Goal: Task Accomplishment & Management: Use online tool/utility

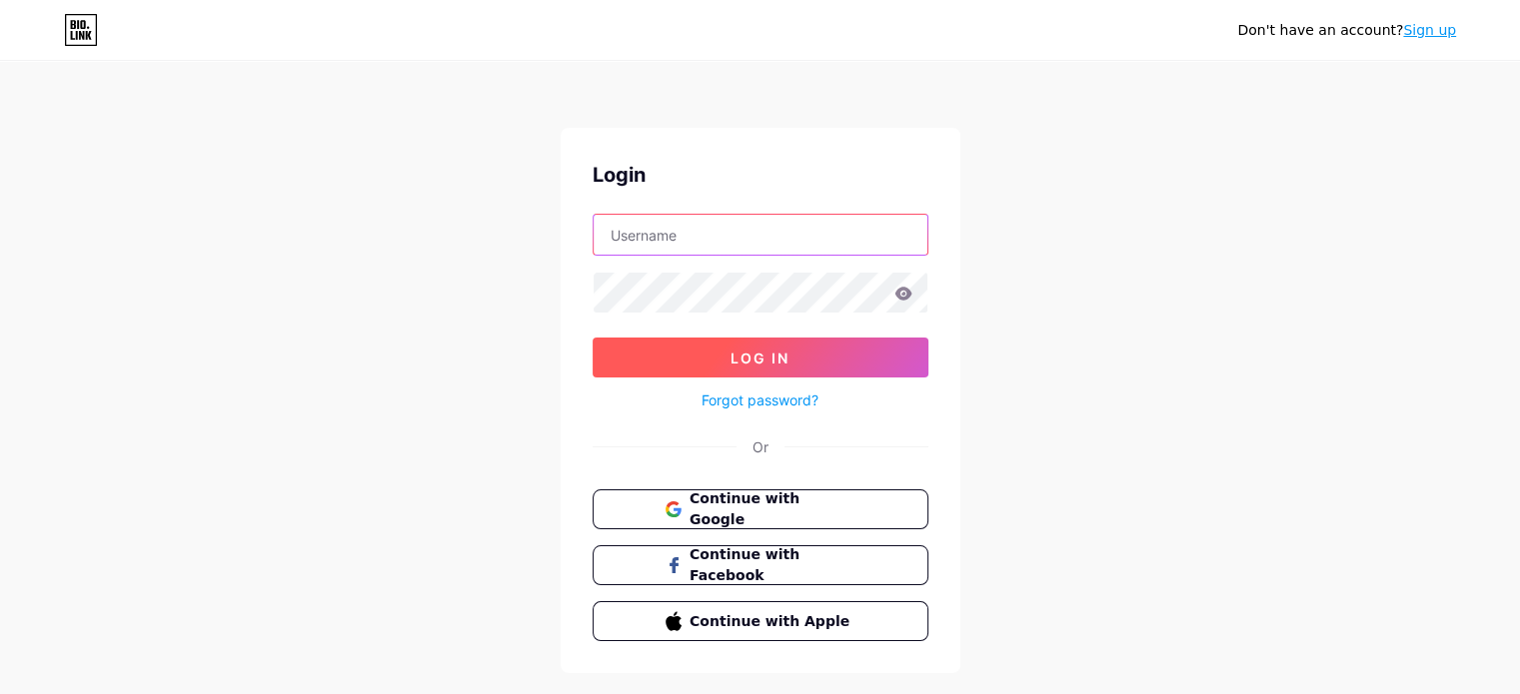
type input "[EMAIL_ADDRESS][DOMAIN_NAME]"
click at [883, 354] on button "Log In" at bounding box center [761, 358] width 336 height 40
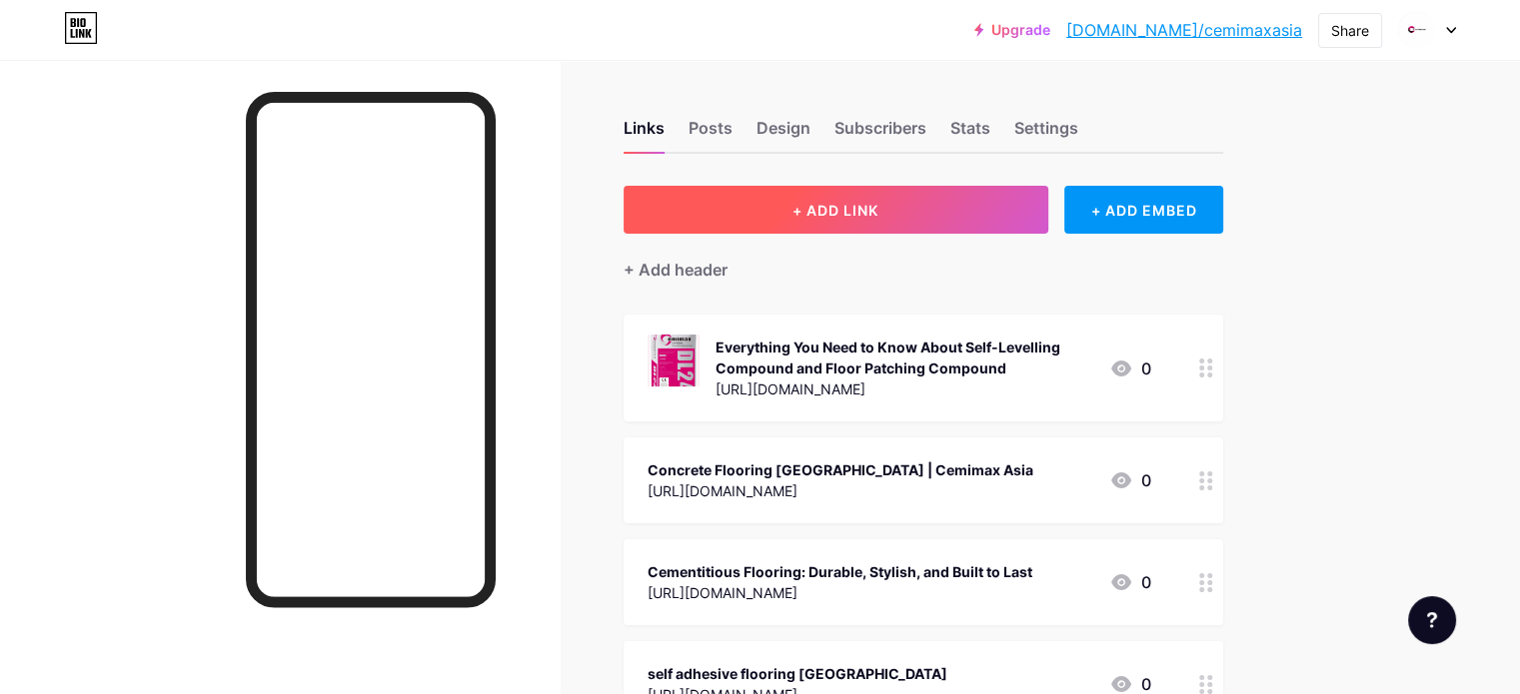
click at [934, 190] on button "+ ADD LINK" at bounding box center [836, 210] width 425 height 48
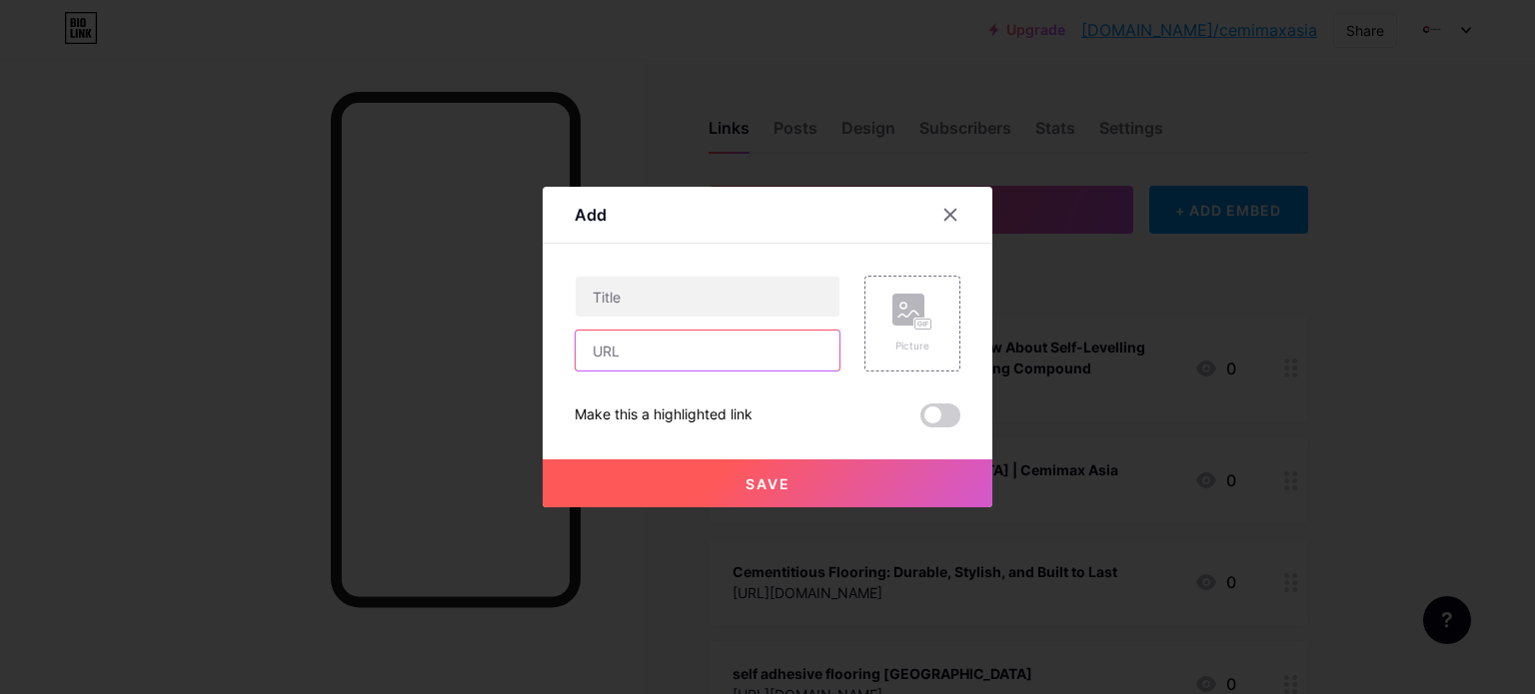
click at [730, 336] on input "text" at bounding box center [708, 351] width 264 height 40
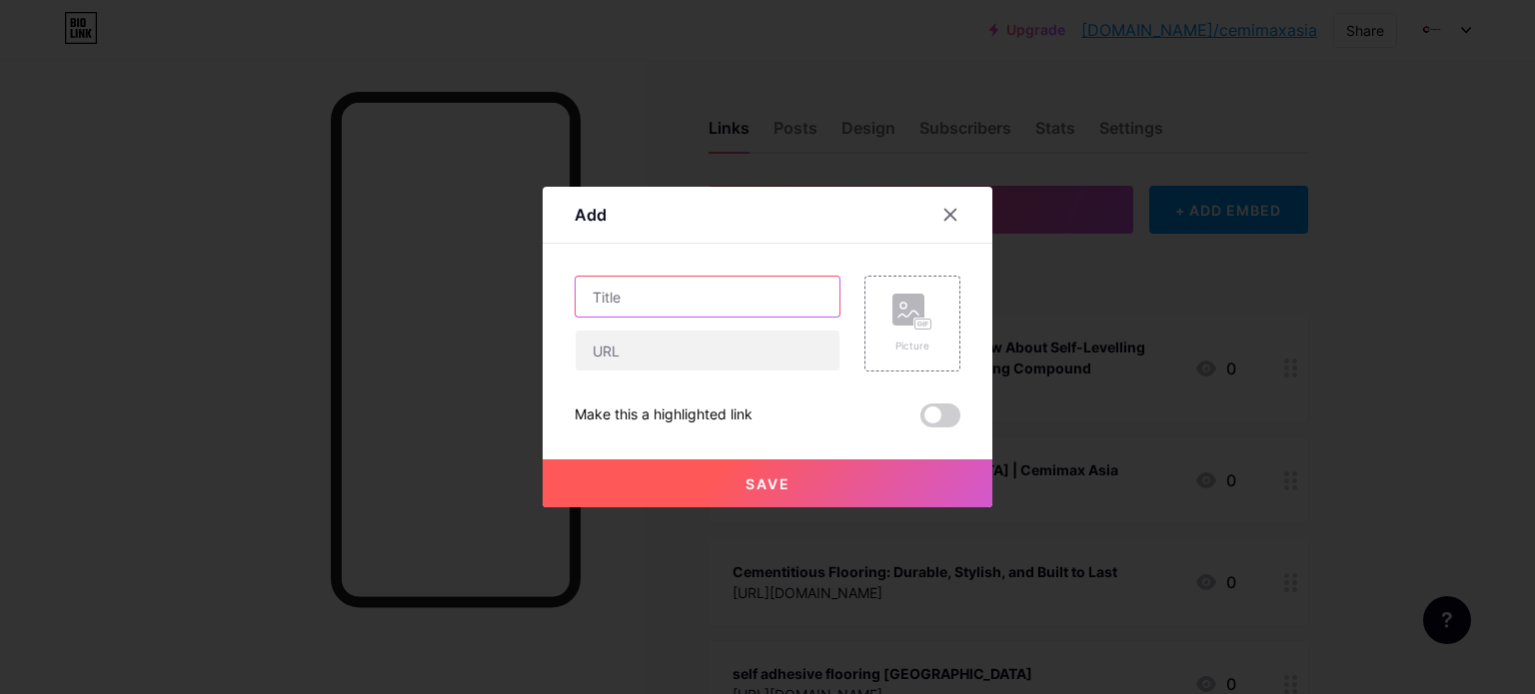
click at [715, 295] on input "text" at bounding box center [708, 297] width 264 height 40
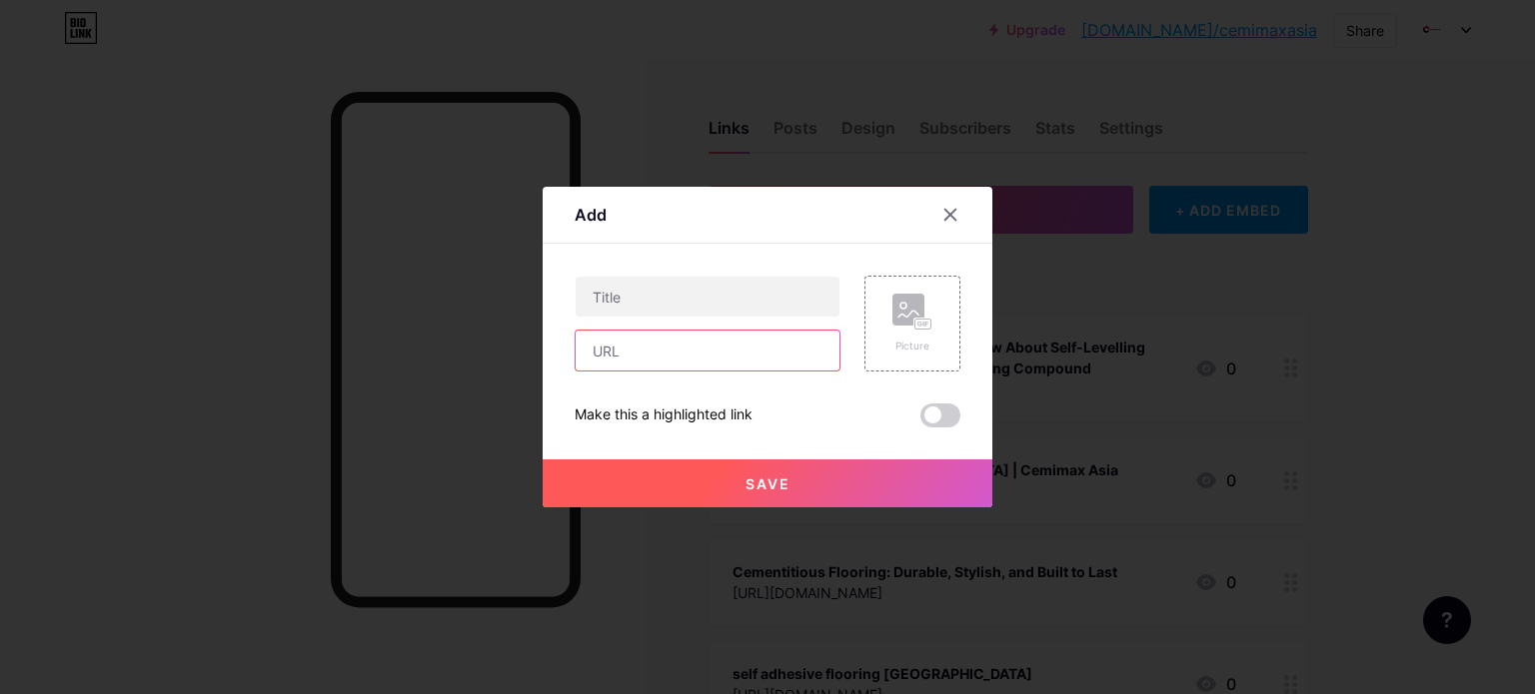
click at [658, 335] on input "text" at bounding box center [708, 351] width 264 height 40
paste input "[URL][DOMAIN_NAME]"
type input "[URL][DOMAIN_NAME]"
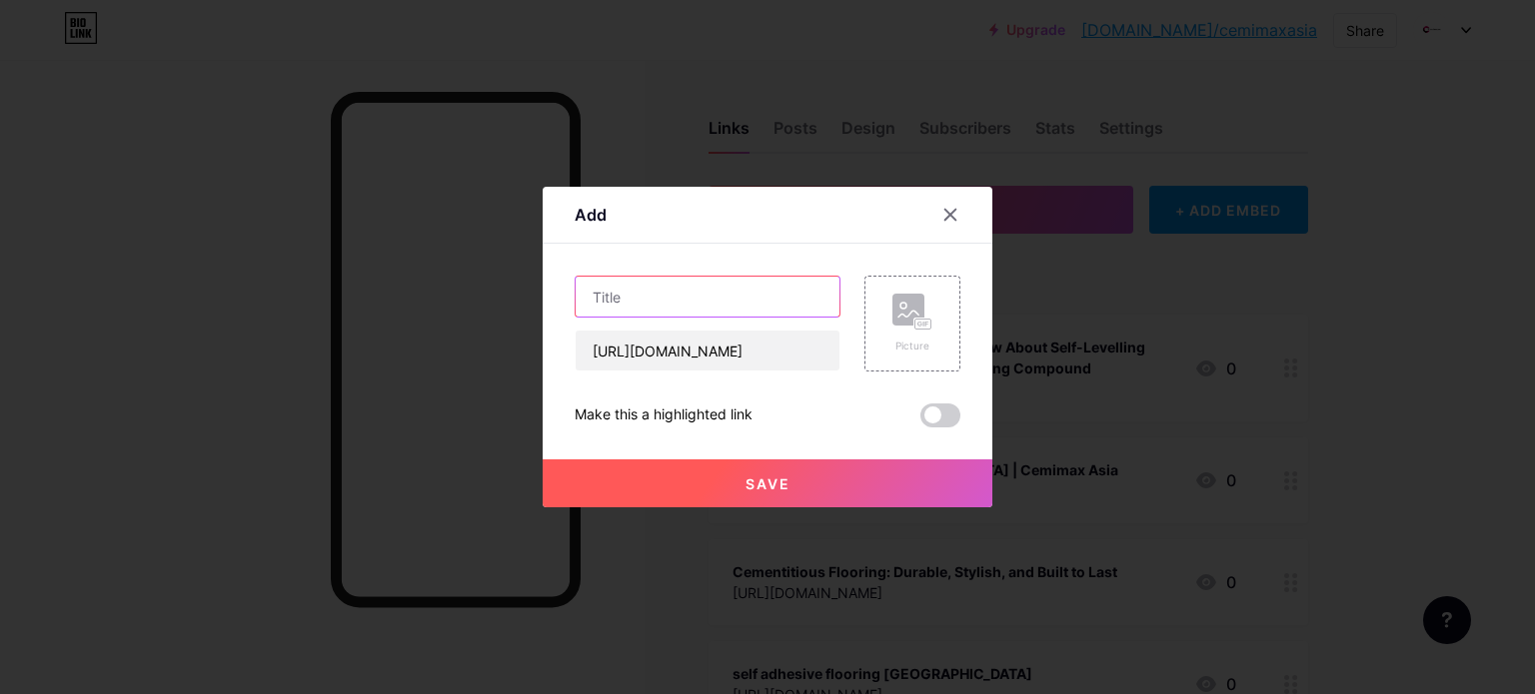
scroll to position [0, 0]
click at [678, 311] on input "text" at bounding box center [708, 297] width 264 height 40
click at [727, 283] on input "text" at bounding box center [708, 297] width 264 height 40
paste input "Top-Quality Construction and Building Materials in [GEOGRAPHIC_DATA] by Cemimax…"
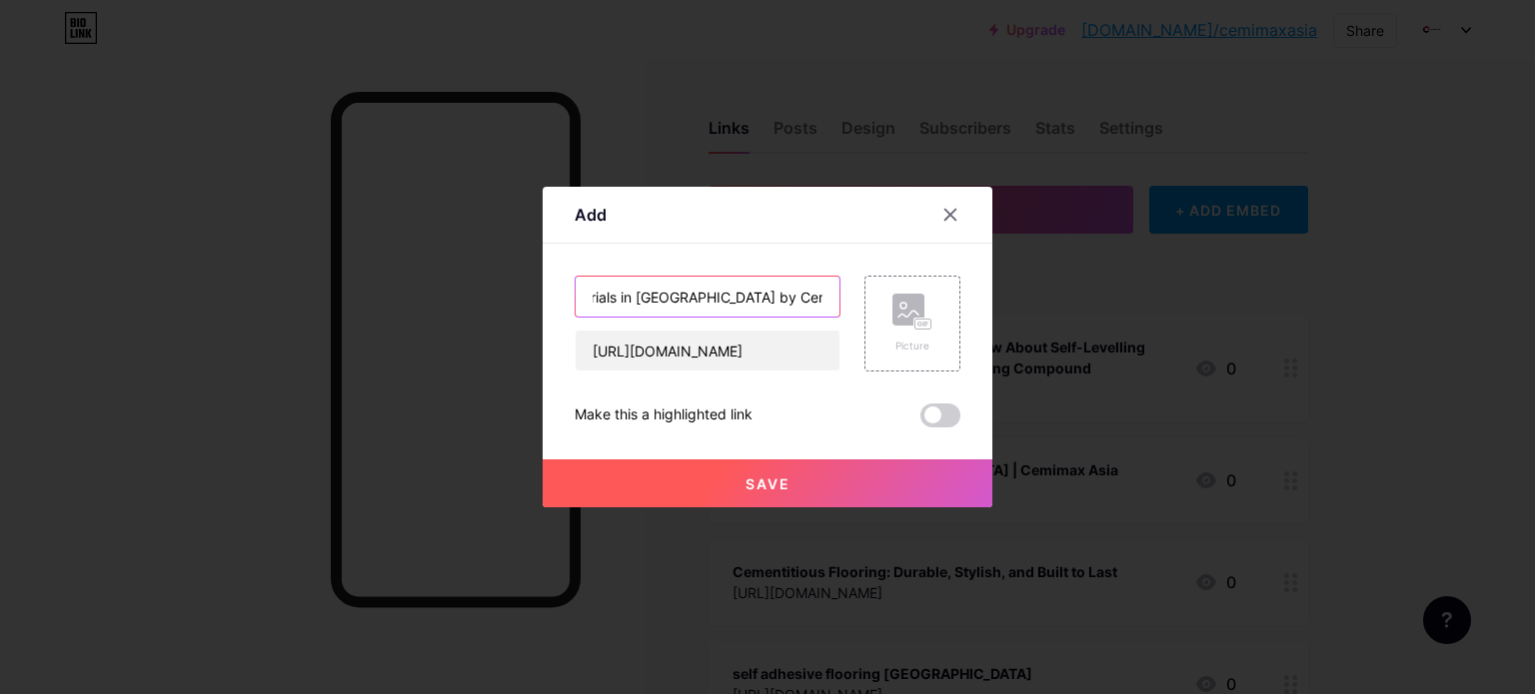
type input "Top-Quality Construction and Building Materials in [GEOGRAPHIC_DATA] by Cemimax…"
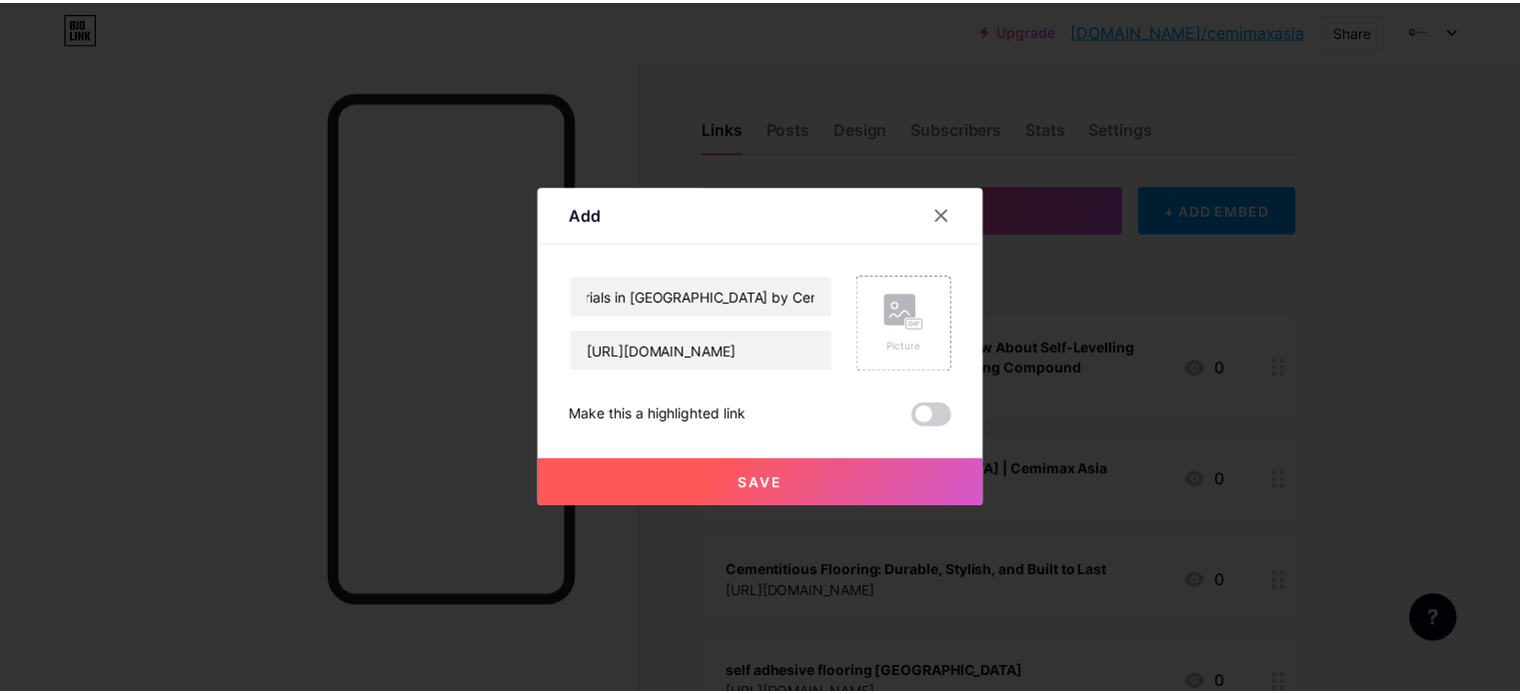
scroll to position [0, 0]
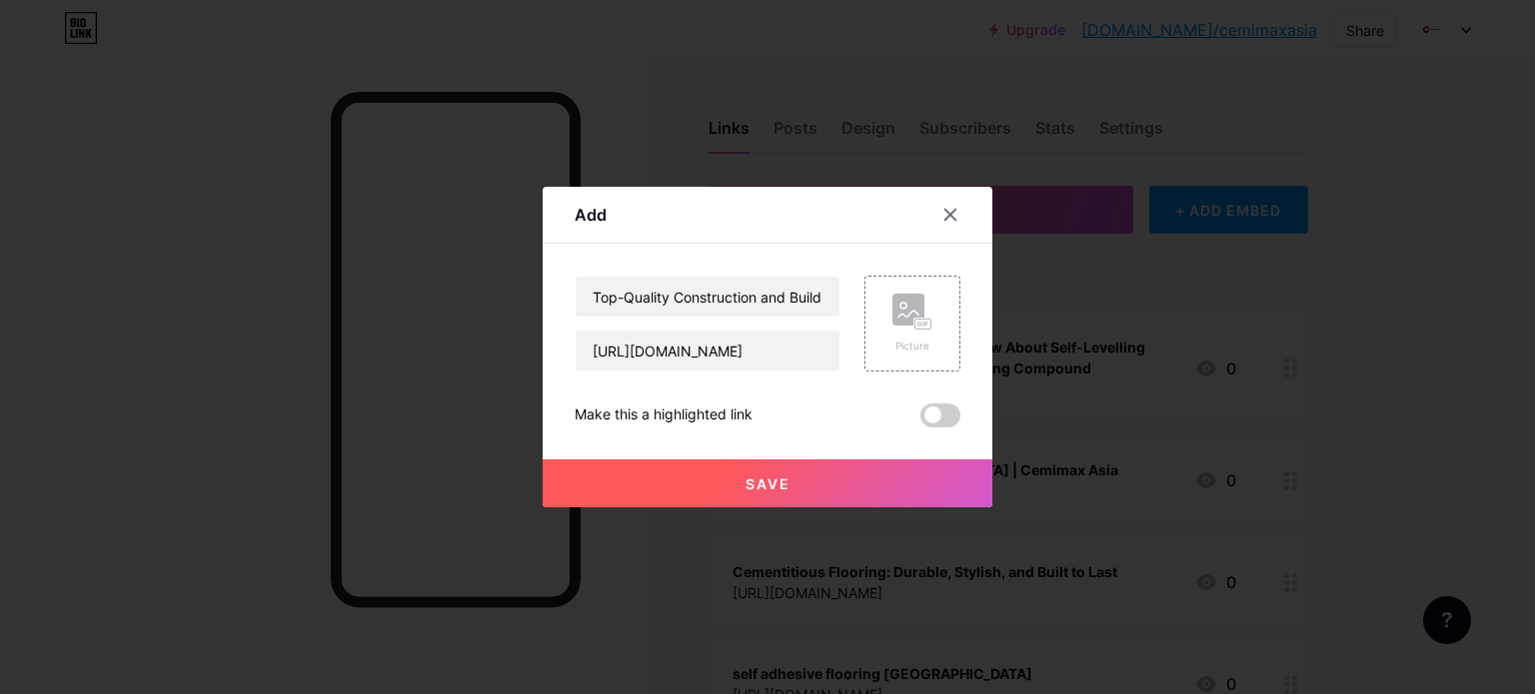
click at [743, 489] on button "Save" at bounding box center [768, 484] width 450 height 48
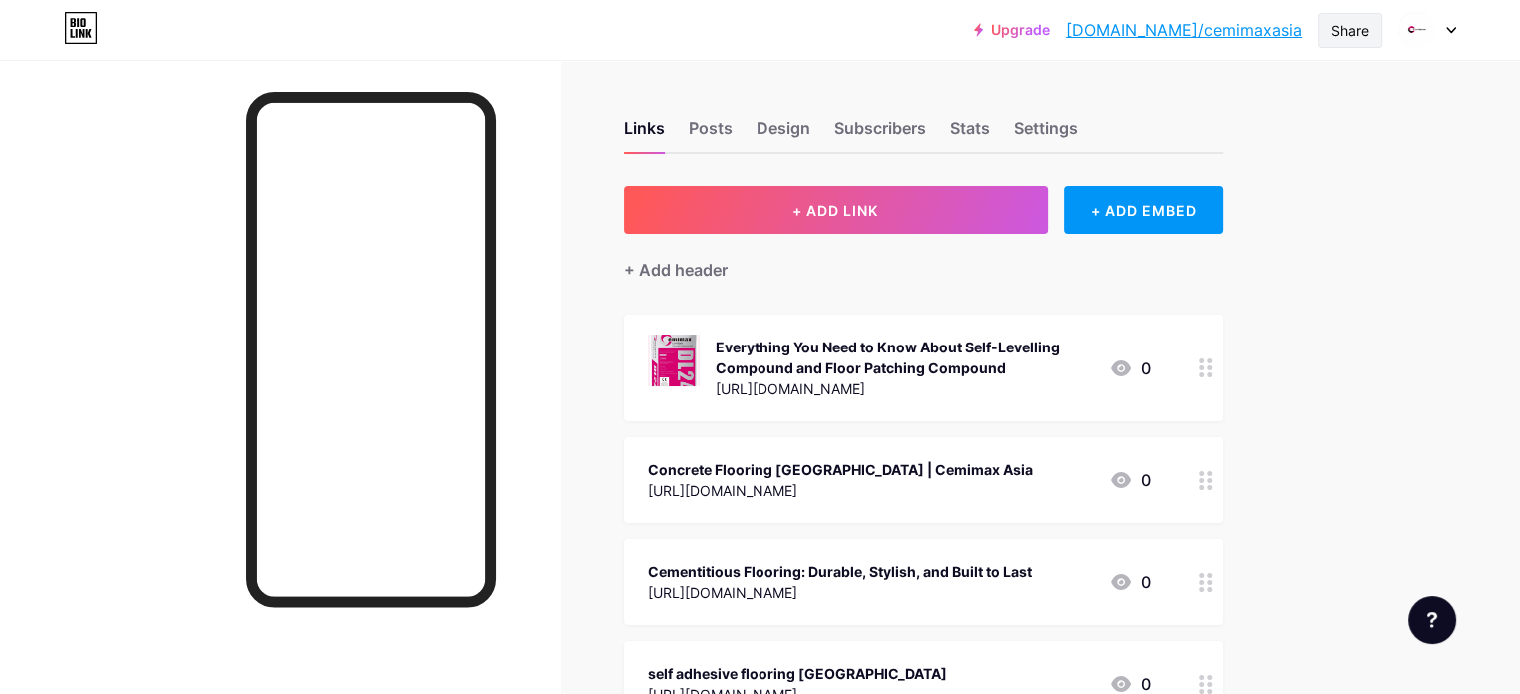
click at [1366, 21] on div "Share" at bounding box center [1350, 30] width 38 height 21
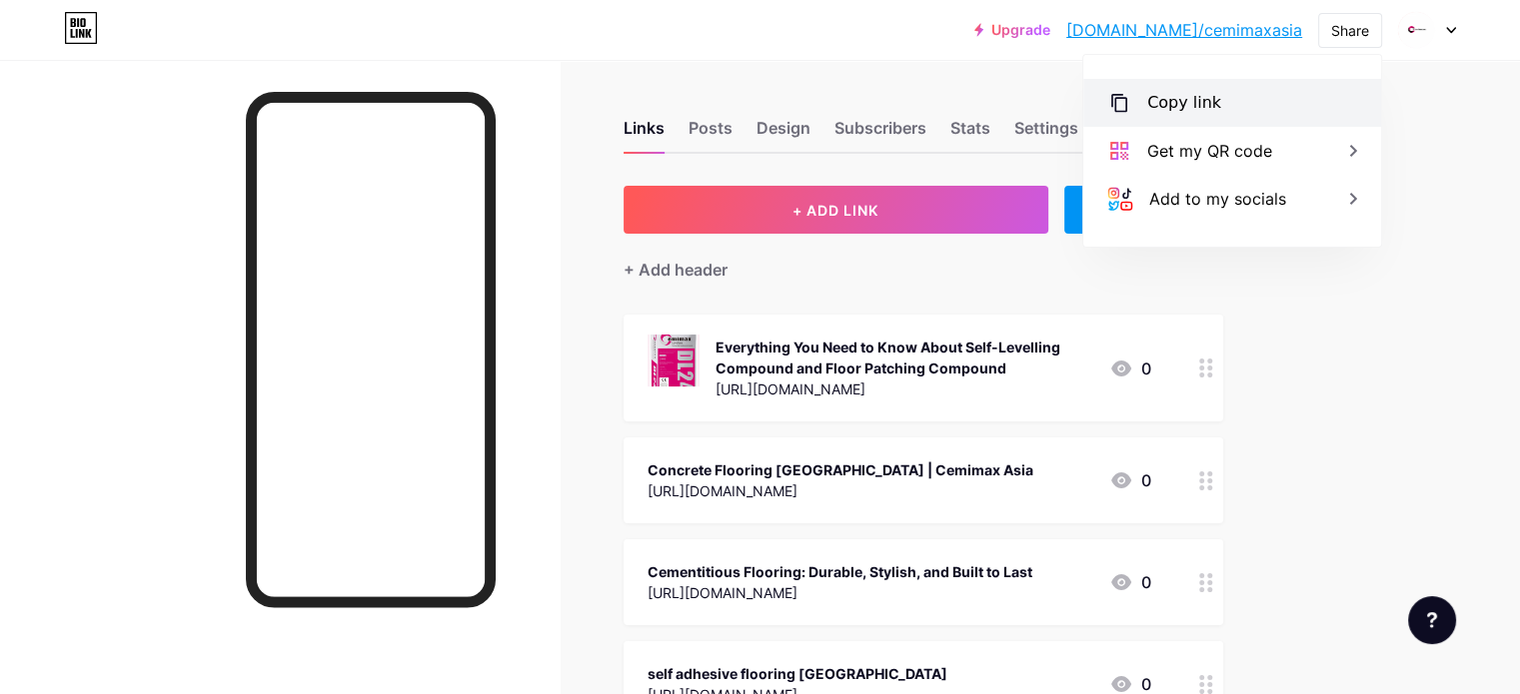
click at [1259, 96] on div "Copy link" at bounding box center [1232, 103] width 298 height 48
